Goal: Find specific page/section: Find specific page/section

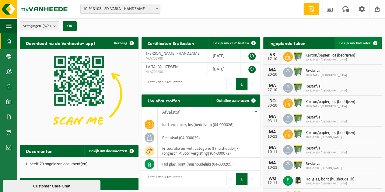
click at [357, 44] on span "Bekijk uw kalender" at bounding box center [354, 43] width 31 height 4
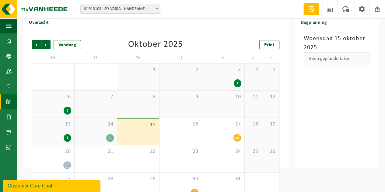
scroll to position [30, 0]
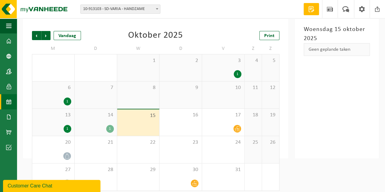
click at [103, 123] on div "14 1" at bounding box center [96, 122] width 42 height 27
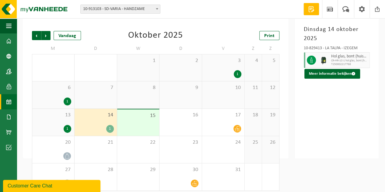
click at [61, 126] on div "1" at bounding box center [53, 129] width 36 height 8
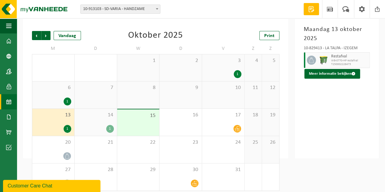
click at [57, 95] on div "6 1" at bounding box center [53, 95] width 42 height 27
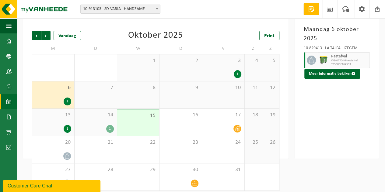
click at [216, 68] on div "3 1" at bounding box center [223, 67] width 42 height 27
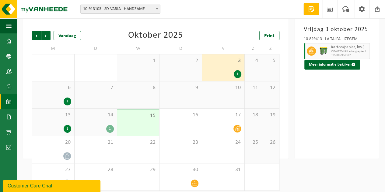
click at [93, 120] on div "14 1" at bounding box center [96, 122] width 42 height 27
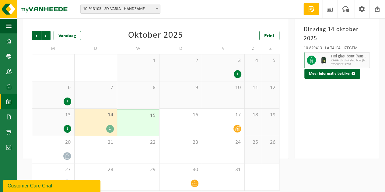
click at [55, 120] on div "13 1" at bounding box center [53, 122] width 42 height 27
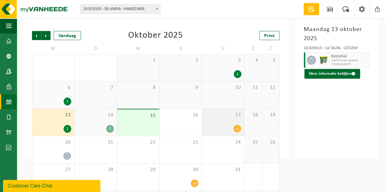
click at [219, 120] on div "17" at bounding box center [223, 122] width 42 height 27
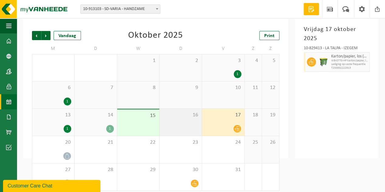
scroll to position [35, 0]
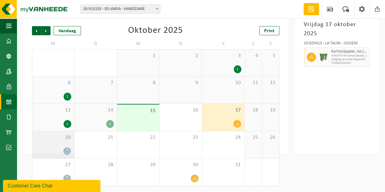
click at [60, 142] on div "20" at bounding box center [53, 145] width 42 height 27
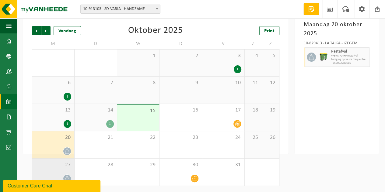
click at [58, 170] on div "27" at bounding box center [53, 172] width 42 height 27
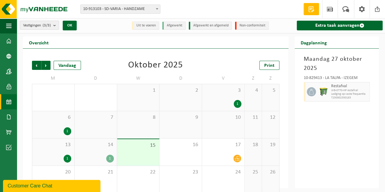
scroll to position [0, 0]
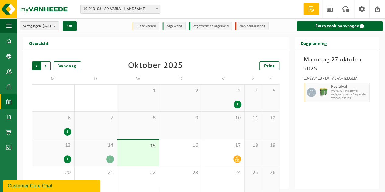
click at [47, 67] on span "Volgende" at bounding box center [45, 65] width 9 height 9
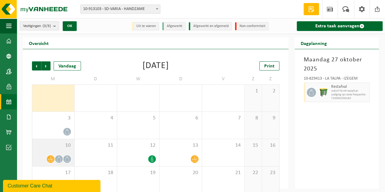
click at [61, 151] on div "10" at bounding box center [53, 152] width 42 height 27
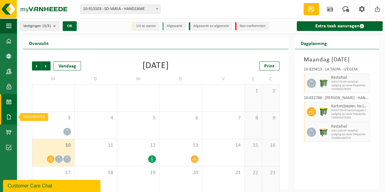
click at [10, 118] on span at bounding box center [8, 117] width 5 height 15
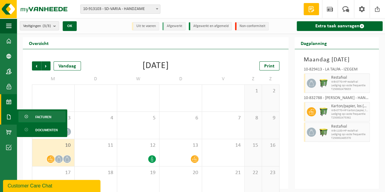
click at [37, 116] on span "Facturen" at bounding box center [43, 117] width 16 height 12
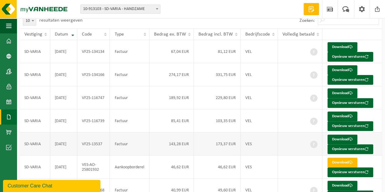
scroll to position [30, 0]
